Goal: Find specific page/section

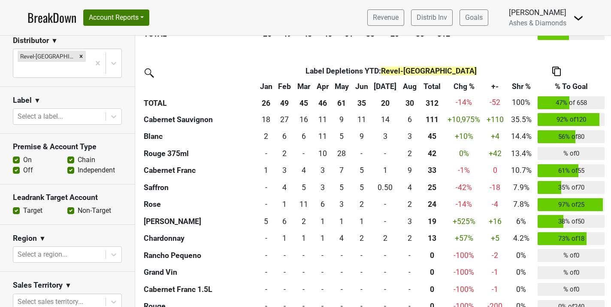
scroll to position [129, 0]
click at [78, 56] on icon "Remove Revel-CA" at bounding box center [81, 56] width 6 height 6
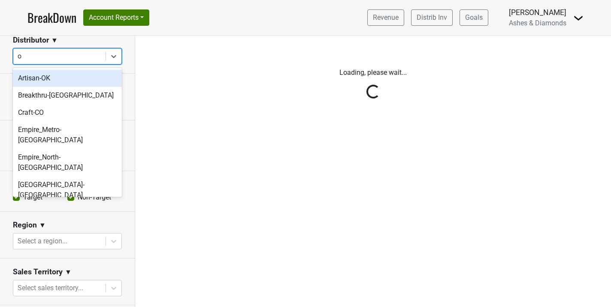
type input "ok"
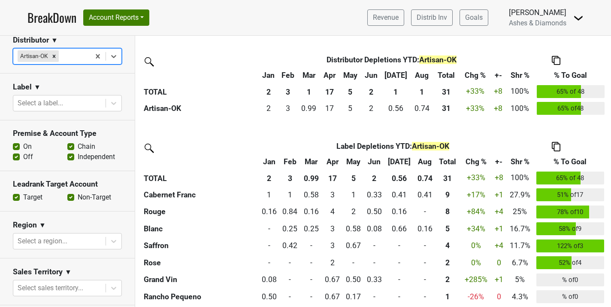
scroll to position [224, 0]
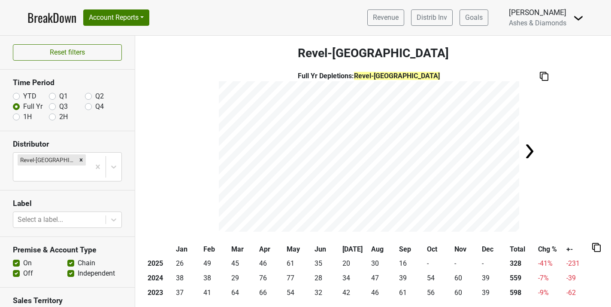
scroll to position [474, 0]
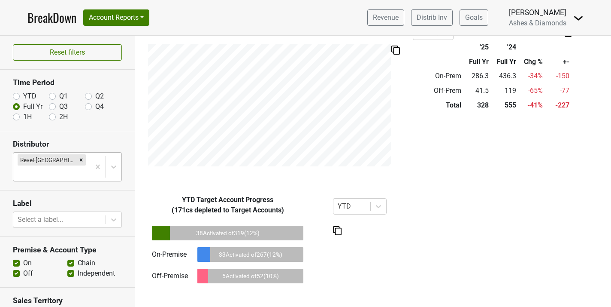
click at [65, 167] on div at bounding box center [52, 173] width 68 height 12
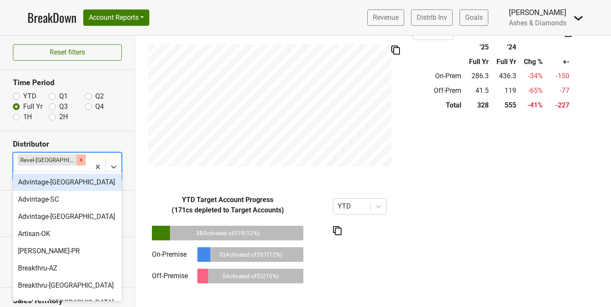
click at [78, 158] on icon "Remove Revel-CA" at bounding box center [81, 160] width 6 height 6
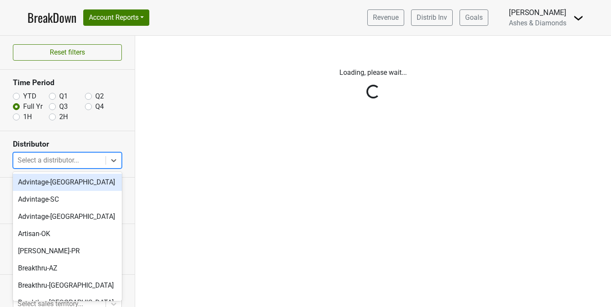
scroll to position [0, 0]
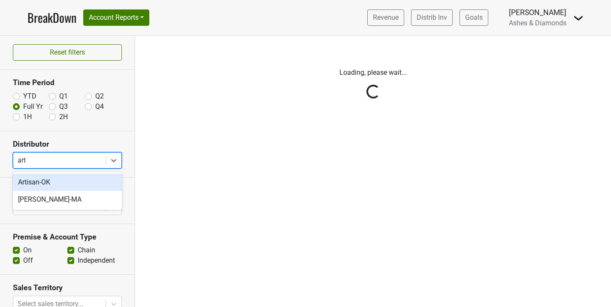
type input "arti"
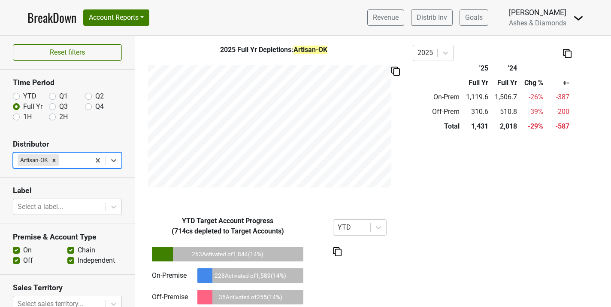
scroll to position [475, 0]
